Goal: Navigation & Orientation: Find specific page/section

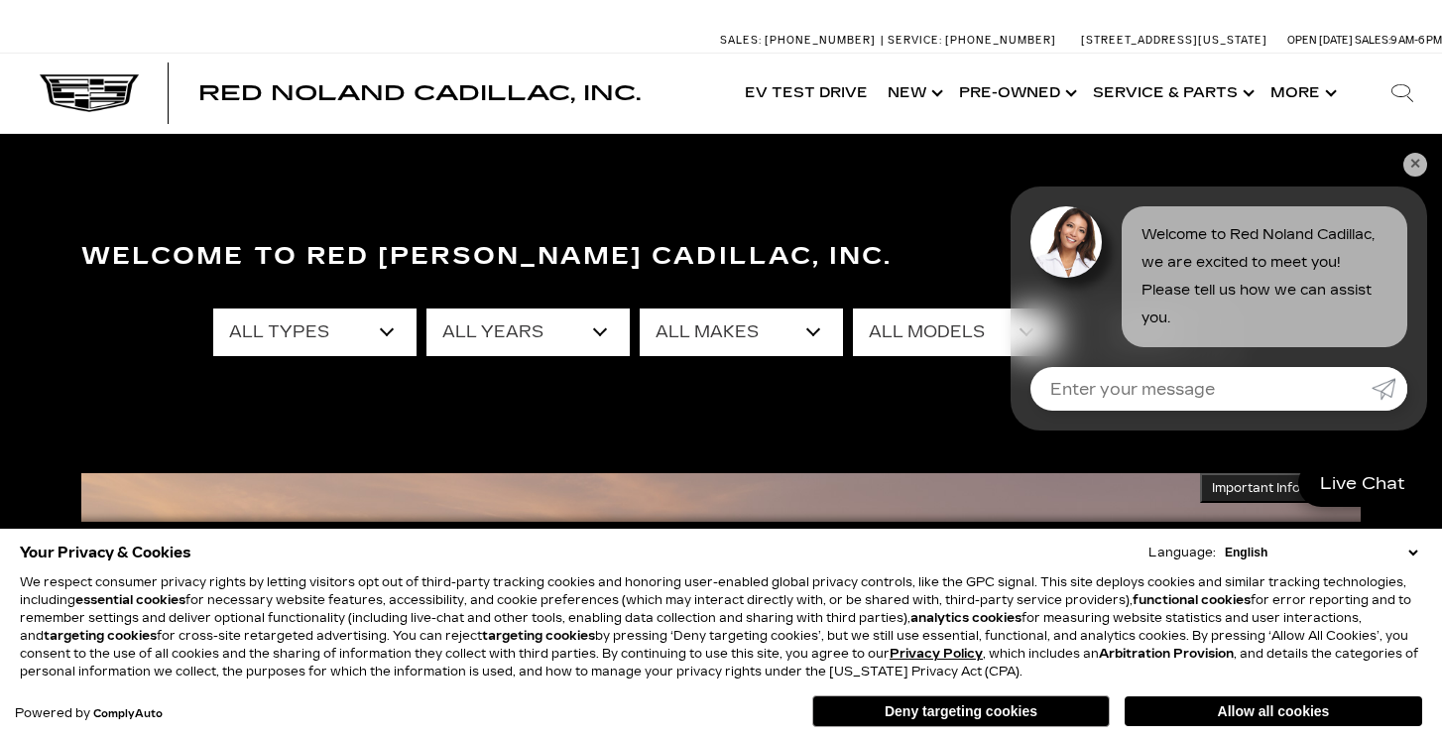
click at [1422, 165] on link "✕" at bounding box center [1416, 165] width 24 height 24
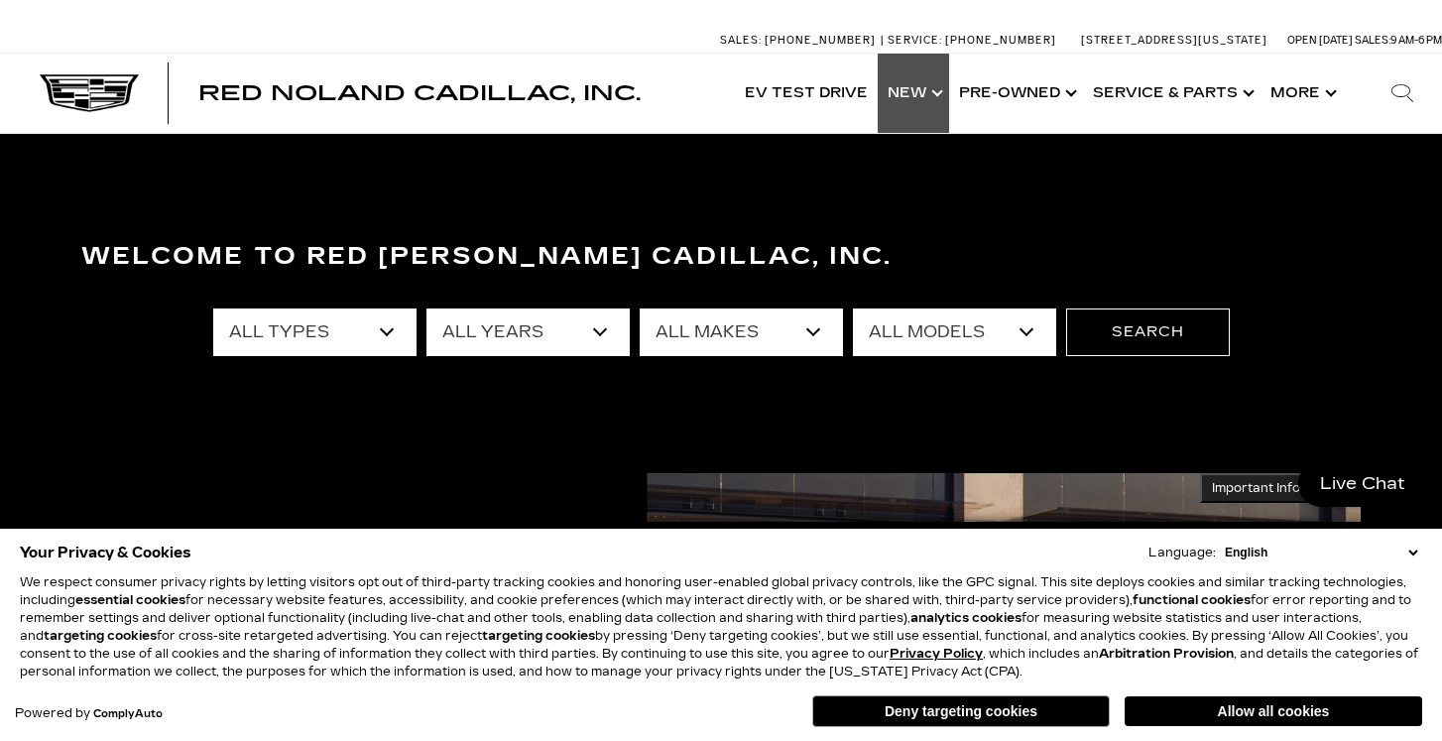
click at [936, 97] on link "Show New" at bounding box center [913, 93] width 71 height 79
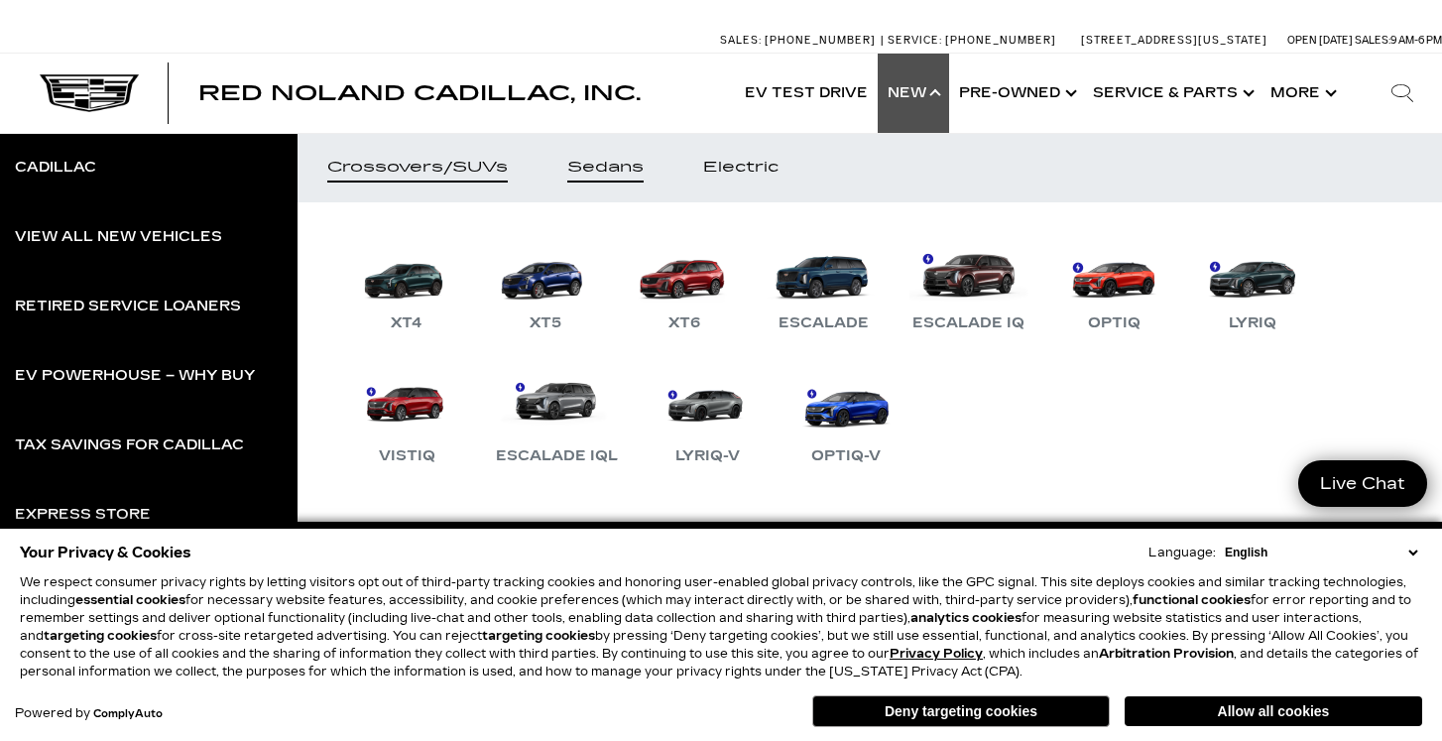
click at [596, 167] on div "Sedans" at bounding box center [605, 168] width 76 height 14
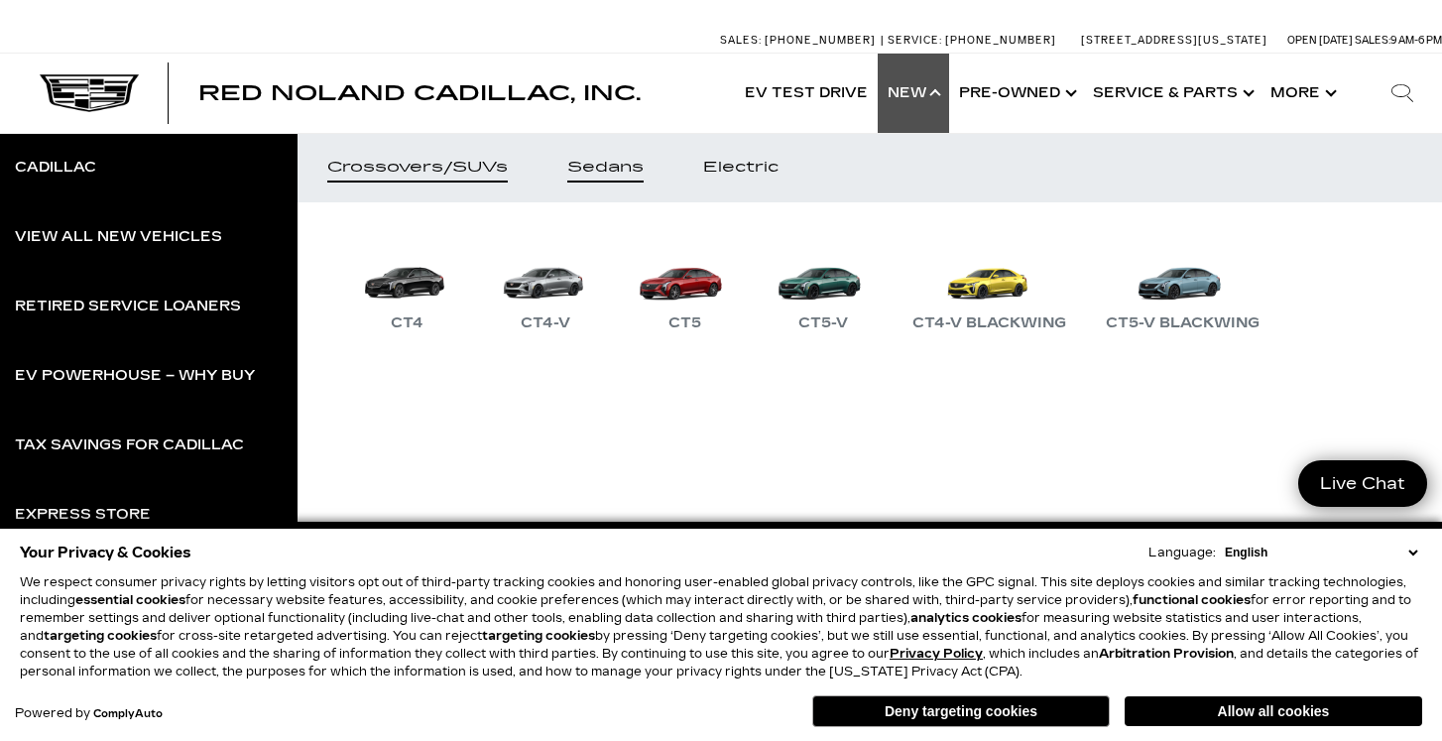
click at [435, 165] on div "Crossovers/SUVs" at bounding box center [417, 168] width 181 height 14
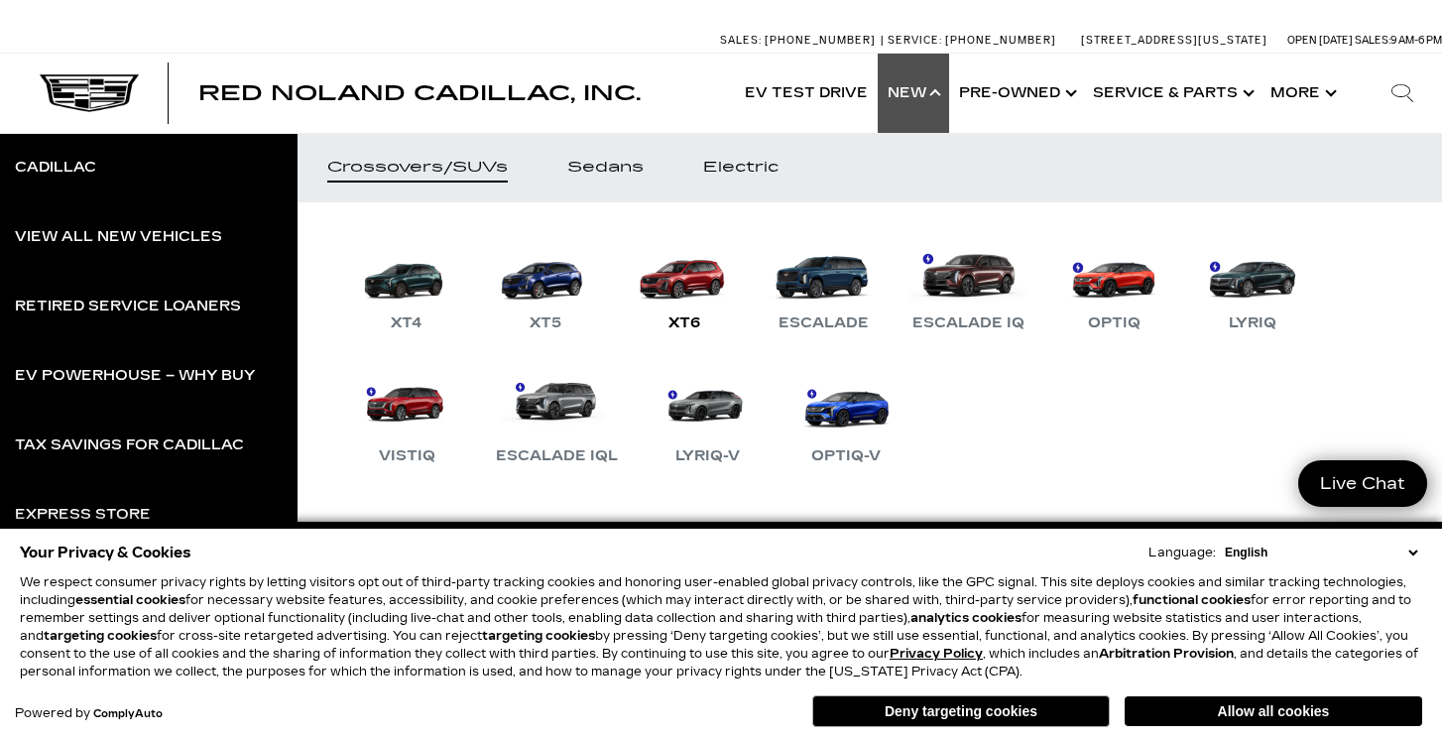
click at [695, 280] on link "XT6" at bounding box center [684, 283] width 119 height 103
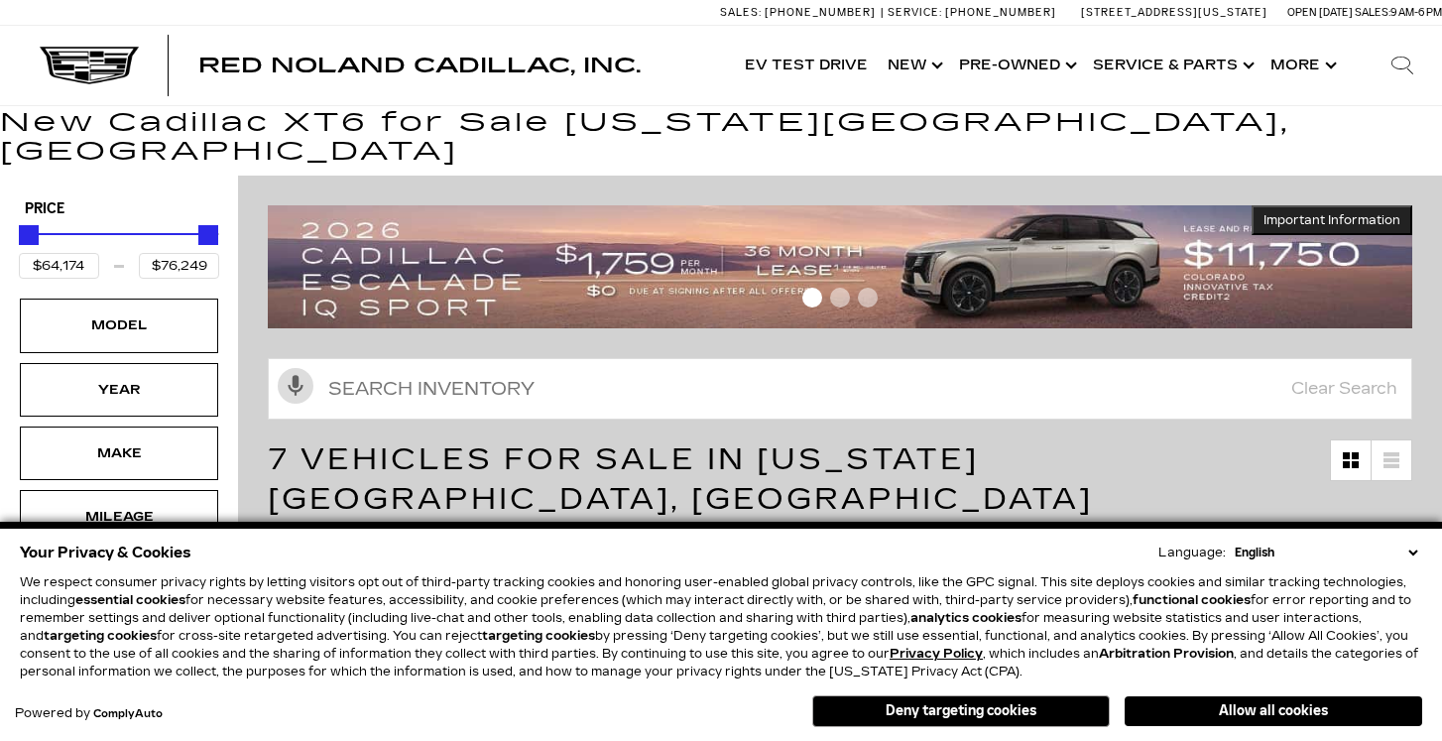
scroll to position [99, 0]
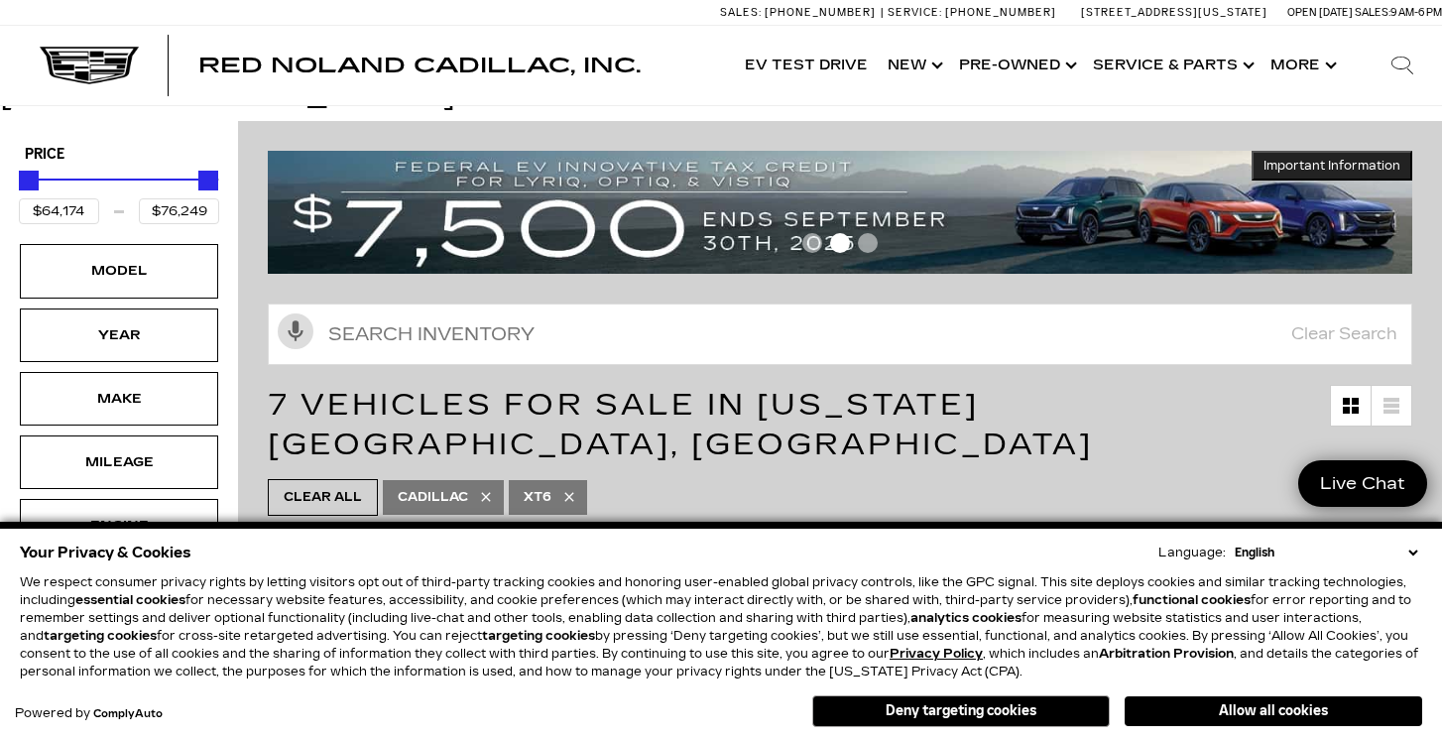
click at [1192, 718] on button "Allow all cookies" at bounding box center [1274, 711] width 298 height 30
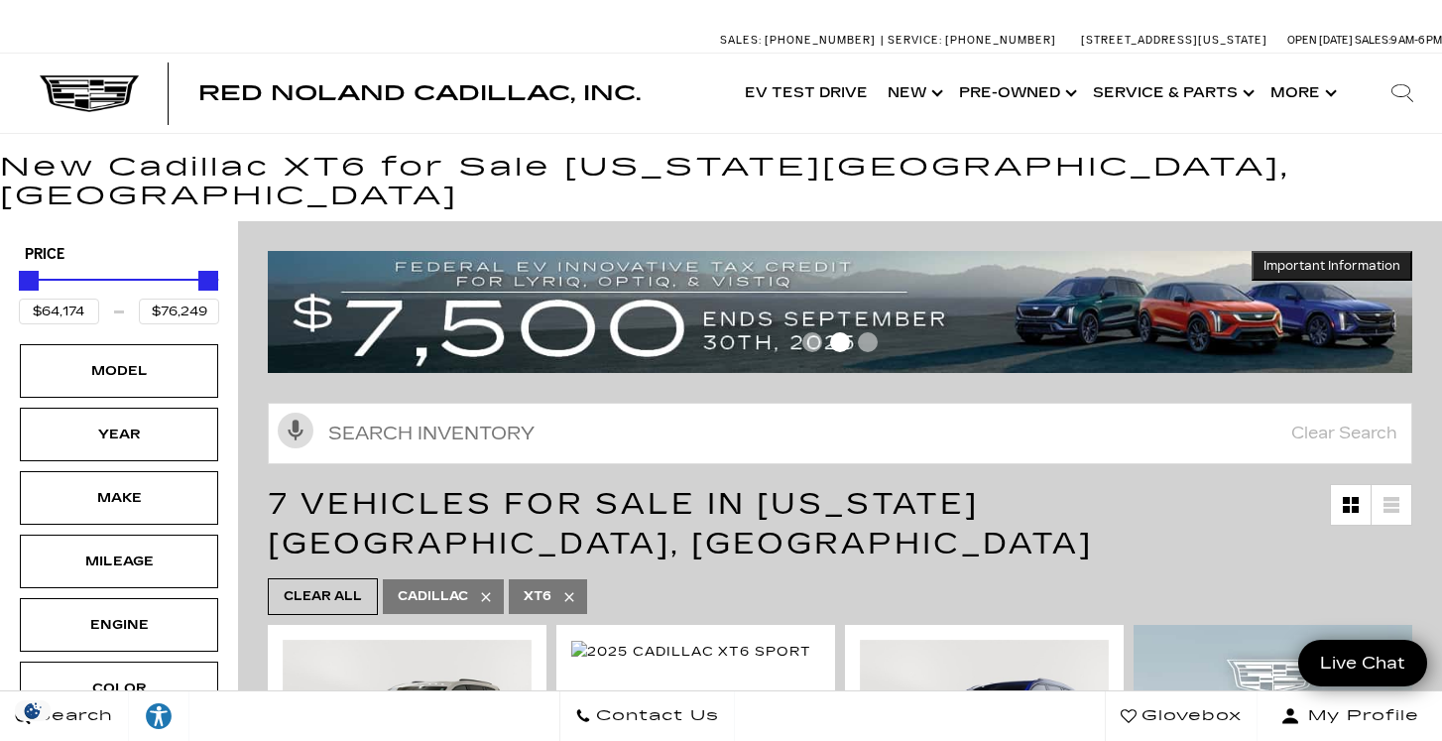
scroll to position [0, 0]
